Goal: Find contact information: Find contact information

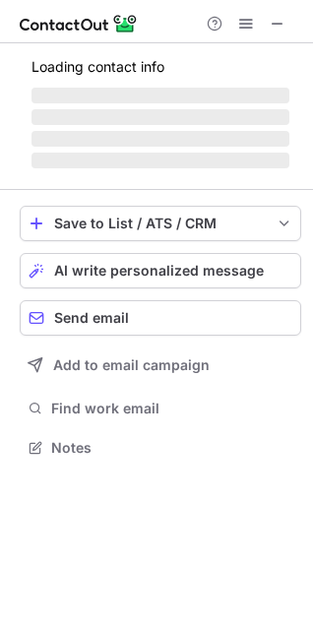
scroll to position [460, 313]
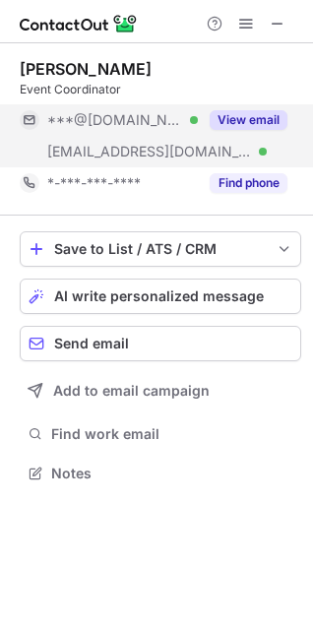
click at [111, 117] on span "***@yahoo.com" at bounding box center [115, 120] width 136 height 18
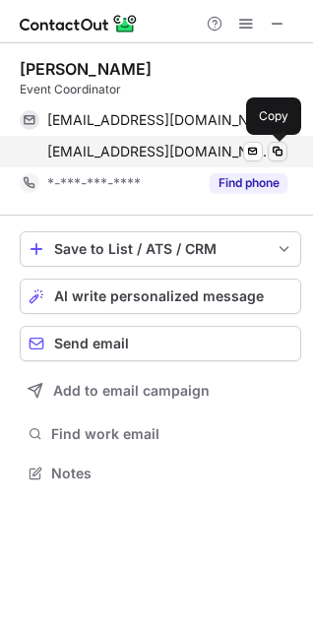
click at [275, 152] on span at bounding box center [278, 152] width 16 height 16
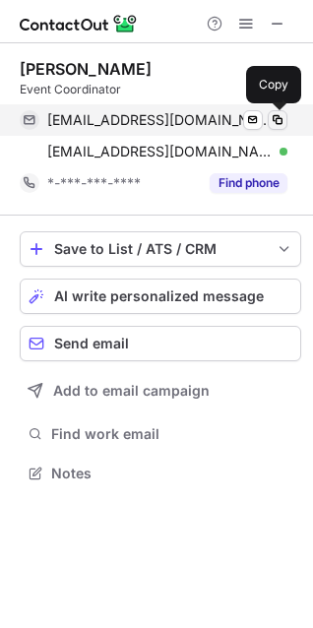
click at [276, 119] on span at bounding box center [278, 120] width 16 height 16
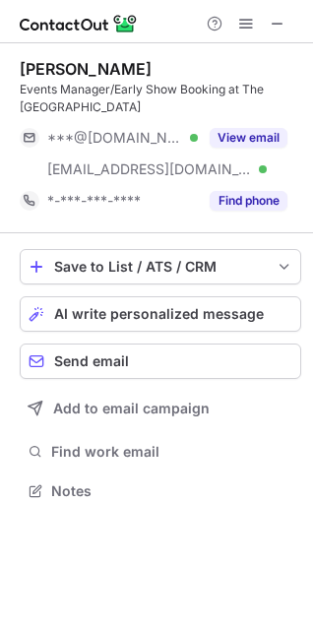
scroll to position [478, 313]
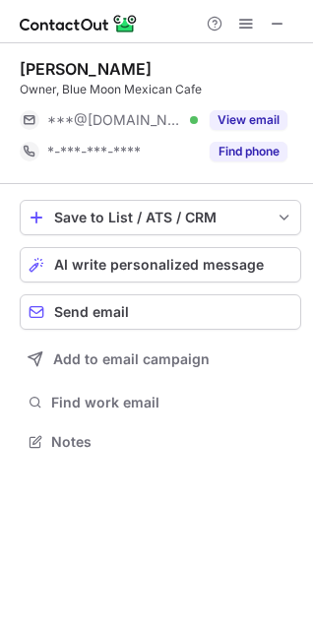
scroll to position [428, 313]
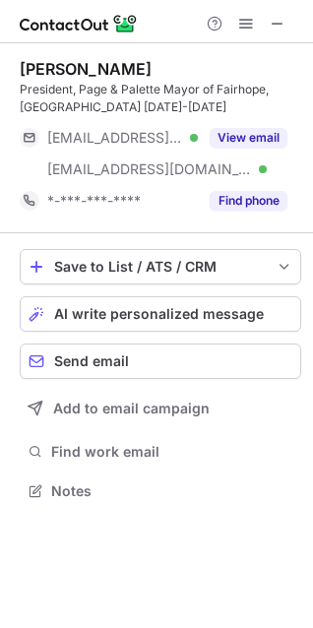
scroll to position [478, 313]
